Goal: Task Accomplishment & Management: Use online tool/utility

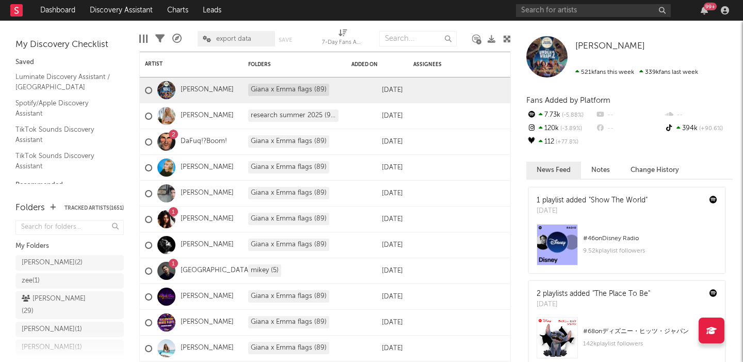
scroll to position [1601, 0]
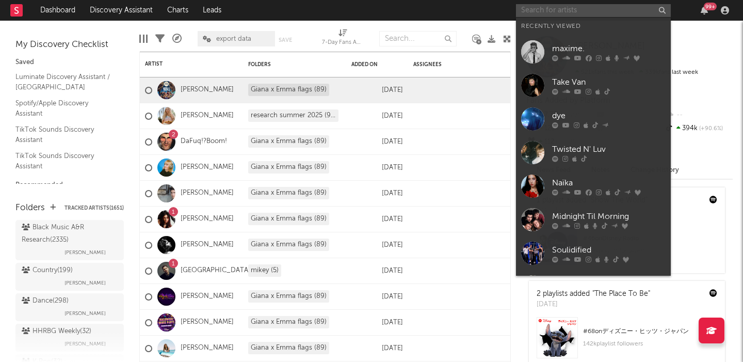
click at [551, 9] on input "text" at bounding box center [593, 10] width 155 height 13
paste input "https://www.tiktok.com/@itsizzss/video/7539989200972696864?_t=ZP-8z4VgEd3eal&_r…"
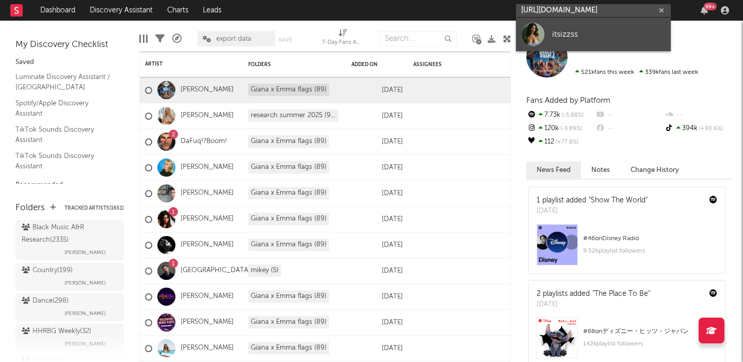
type input "https://www.tiktok.com/@itsizzss/video/7539989200972696864?_t=ZP-8z4VgEd3eal&_r…"
click at [591, 37] on div "itsizzss" at bounding box center [608, 34] width 113 height 12
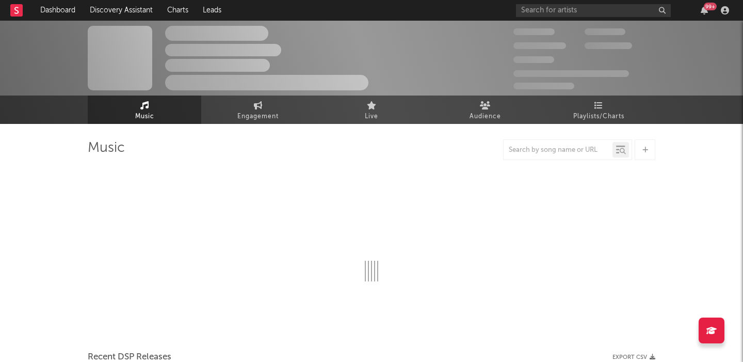
select select "1w"
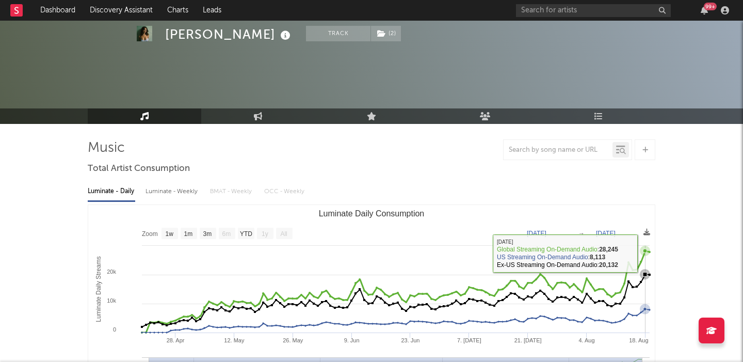
scroll to position [226, 0]
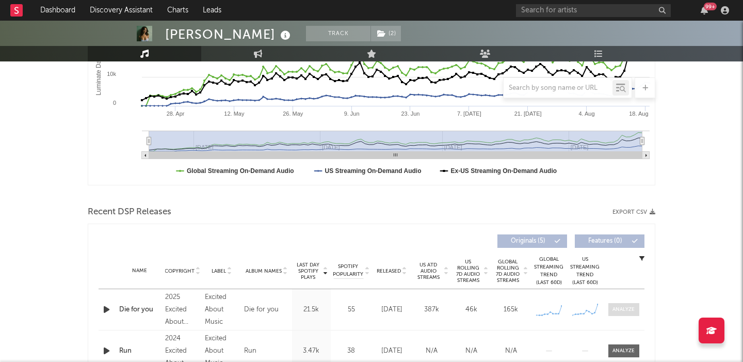
click at [625, 309] on div at bounding box center [623, 309] width 22 height 8
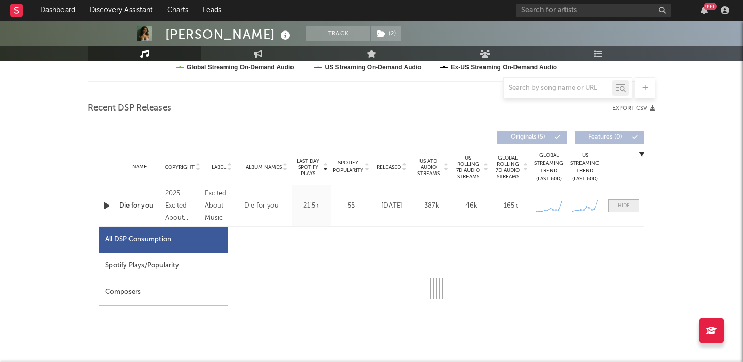
select select "1w"
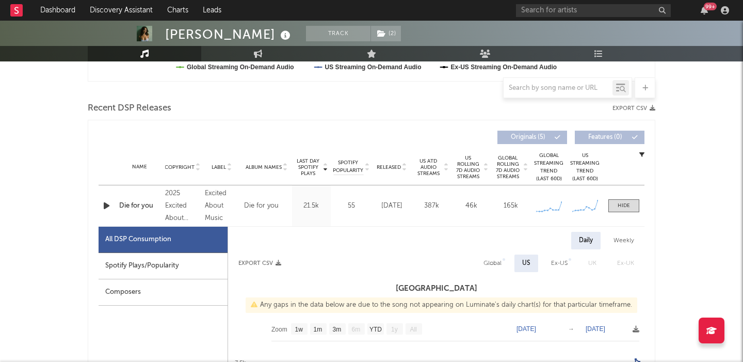
scroll to position [406, 0]
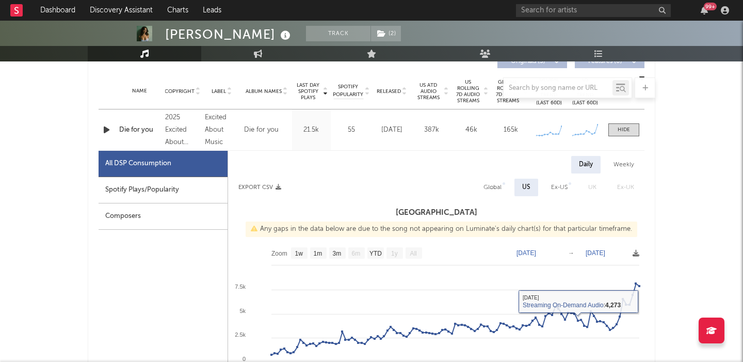
click at [495, 193] on div "Global" at bounding box center [492, 187] width 18 height 12
select select "1w"
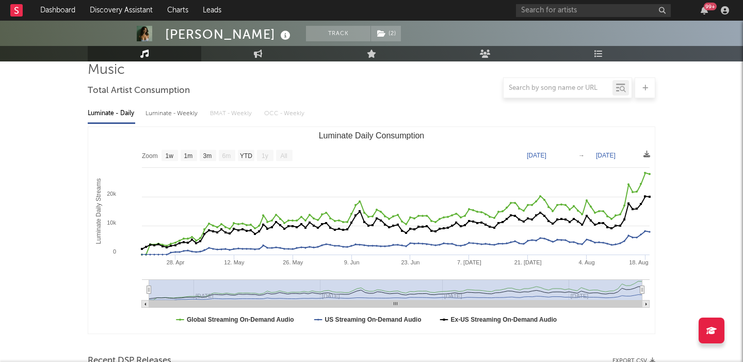
scroll to position [0, 0]
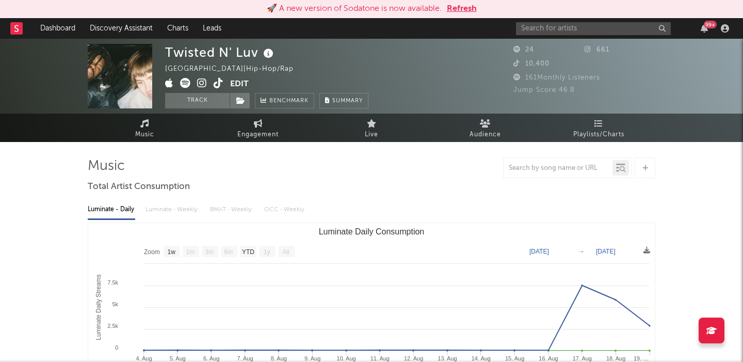
select select "1w"
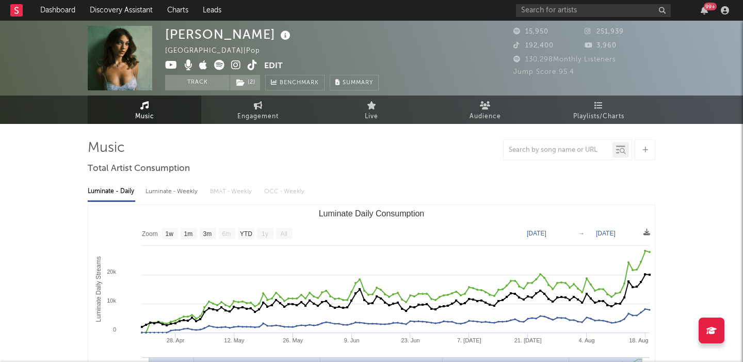
select select "1w"
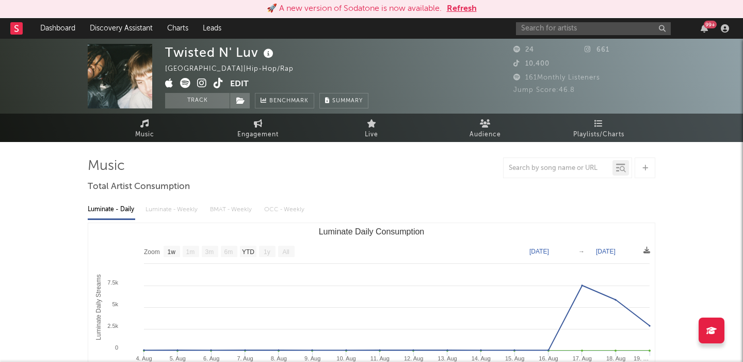
select select "1w"
click at [62, 28] on link "Dashboard" at bounding box center [58, 28] width 50 height 21
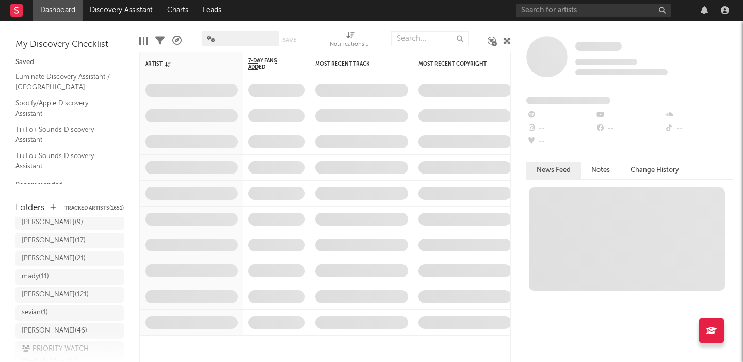
scroll to position [511, 0]
click at [61, 288] on div "[PERSON_NAME] ( 121 )" at bounding box center [59, 294] width 75 height 12
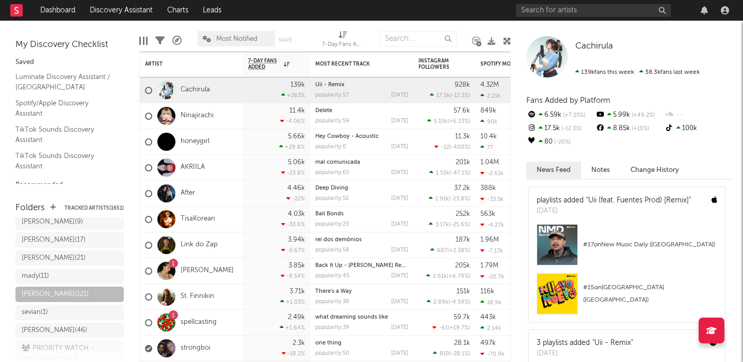
click at [230, 37] on span "Most Notified" at bounding box center [236, 39] width 41 height 7
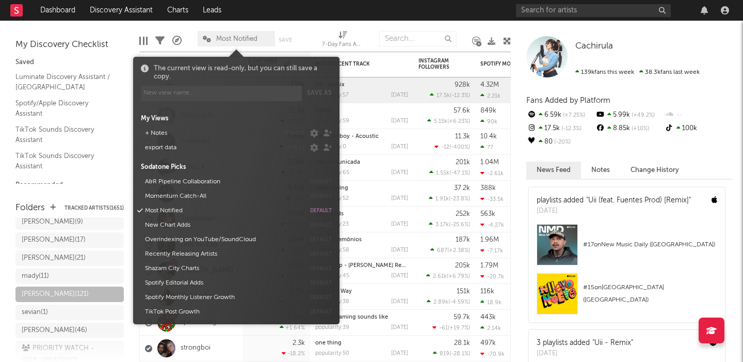
click at [172, 149] on button "export data" at bounding box center [209, 147] width 137 height 14
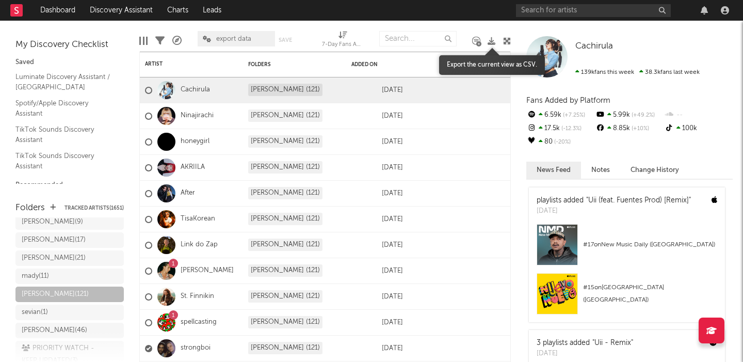
click at [491, 40] on icon at bounding box center [491, 41] width 8 height 8
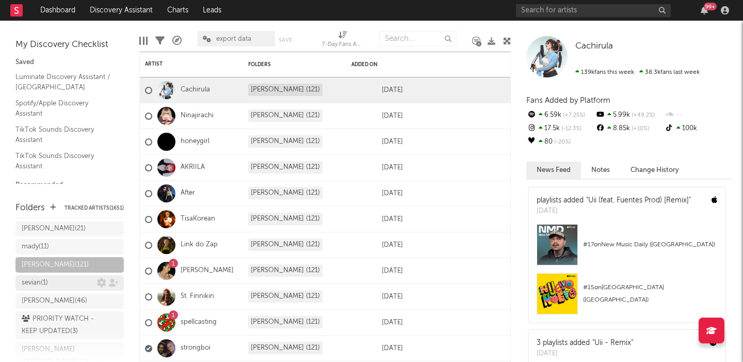
scroll to position [542, 0]
click at [63, 293] on div "[PERSON_NAME] ( 46 )" at bounding box center [59, 299] width 75 height 12
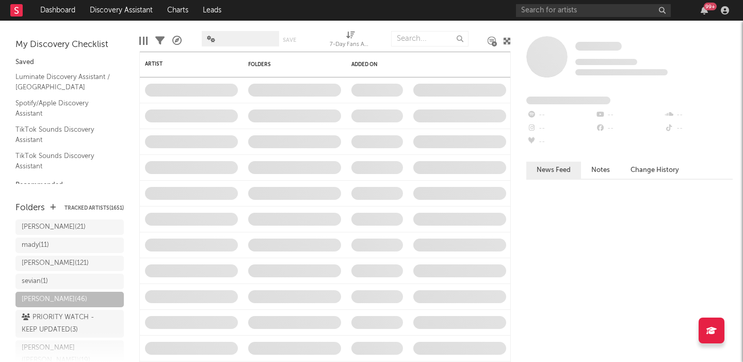
click at [220, 39] on span at bounding box center [220, 39] width 0 height 0
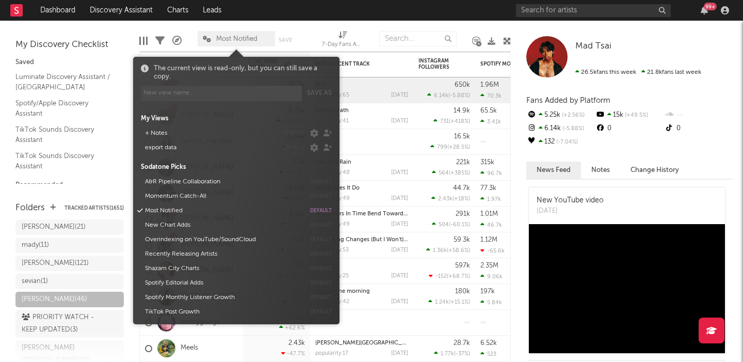
click at [190, 145] on button "export data" at bounding box center [209, 147] width 137 height 14
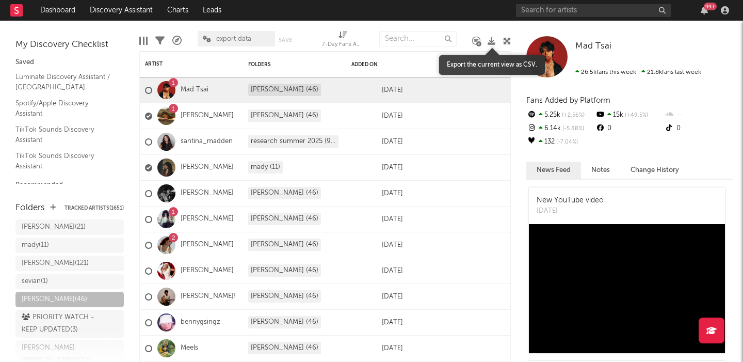
click at [493, 40] on icon at bounding box center [491, 41] width 8 height 8
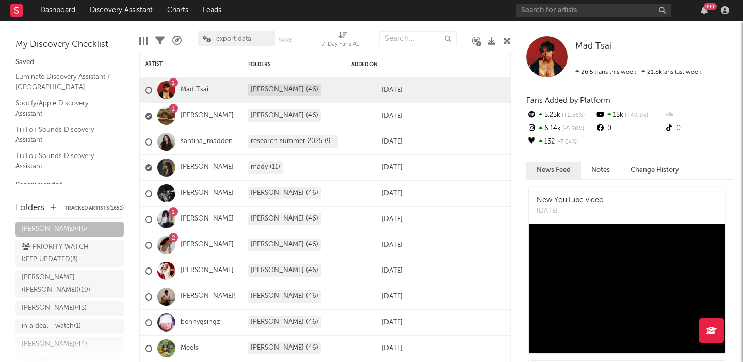
scroll to position [615, 0]
click at [60, 335] on div "[PERSON_NAME] ( 44 )" at bounding box center [59, 341] width 75 height 12
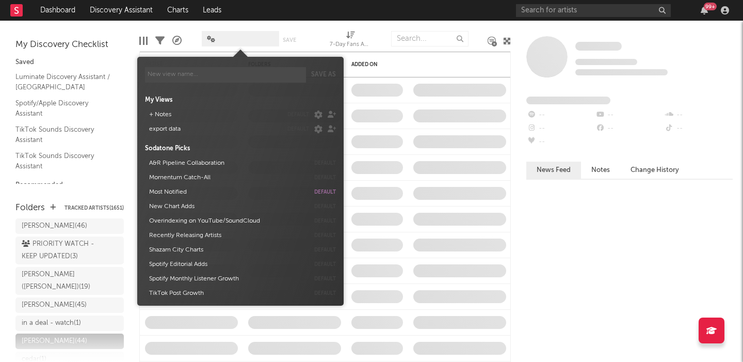
click at [246, 41] on span at bounding box center [240, 38] width 77 height 15
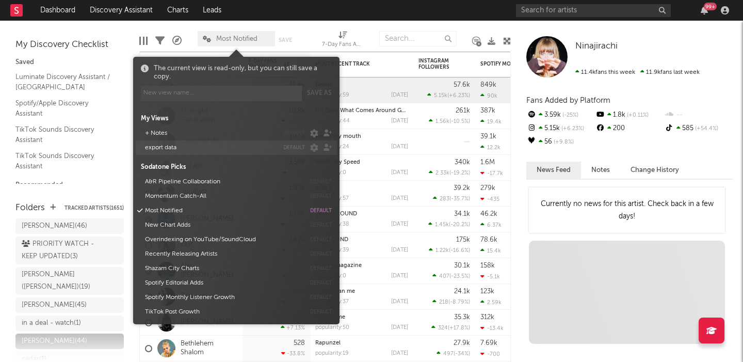
click at [198, 148] on button "export data" at bounding box center [209, 147] width 137 height 14
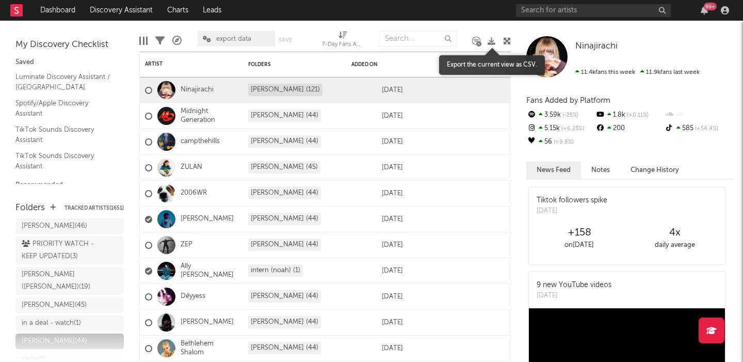
click at [491, 41] on icon at bounding box center [491, 41] width 8 height 8
